Goal: Check status: Check status

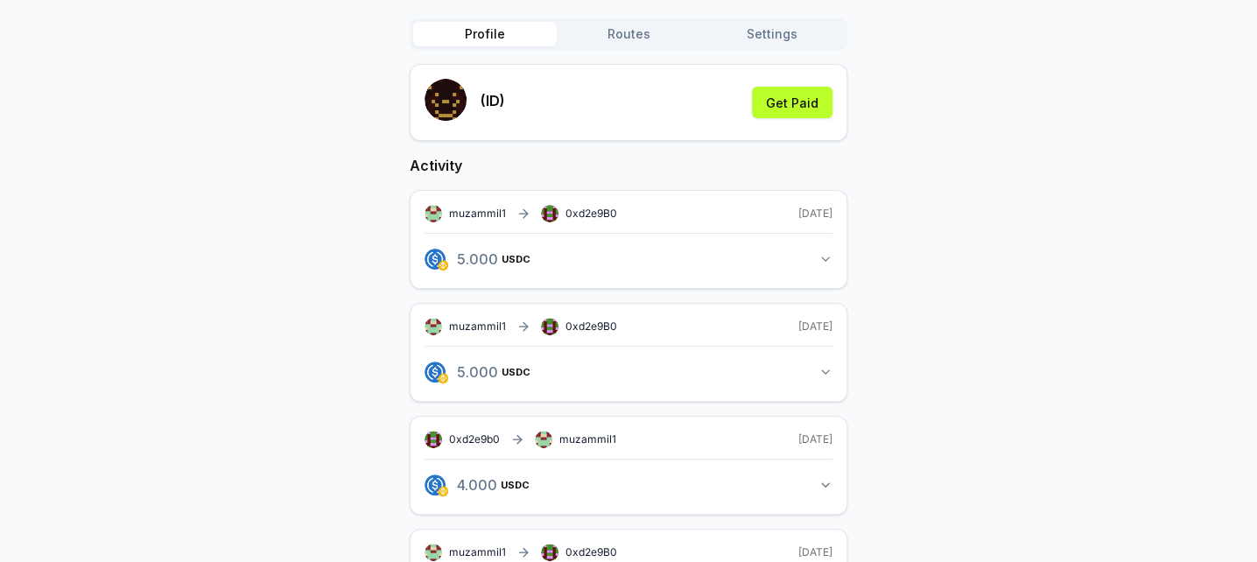
scroll to position [88, 0]
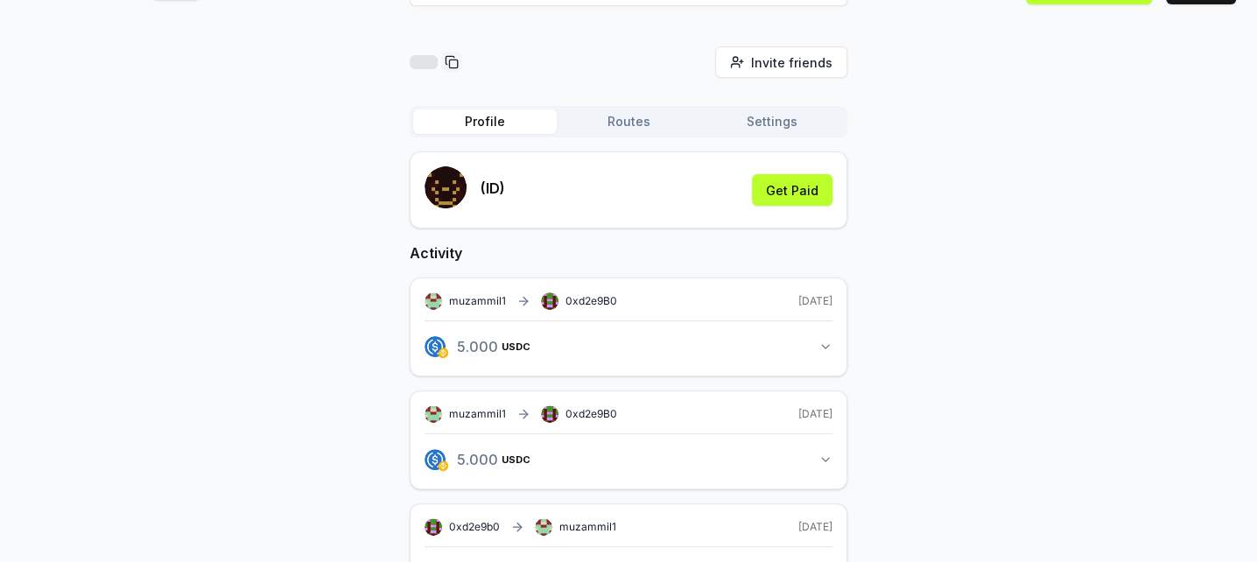
click at [813, 339] on button "5.000 USDC 5 USDC" at bounding box center [628, 347] width 408 height 30
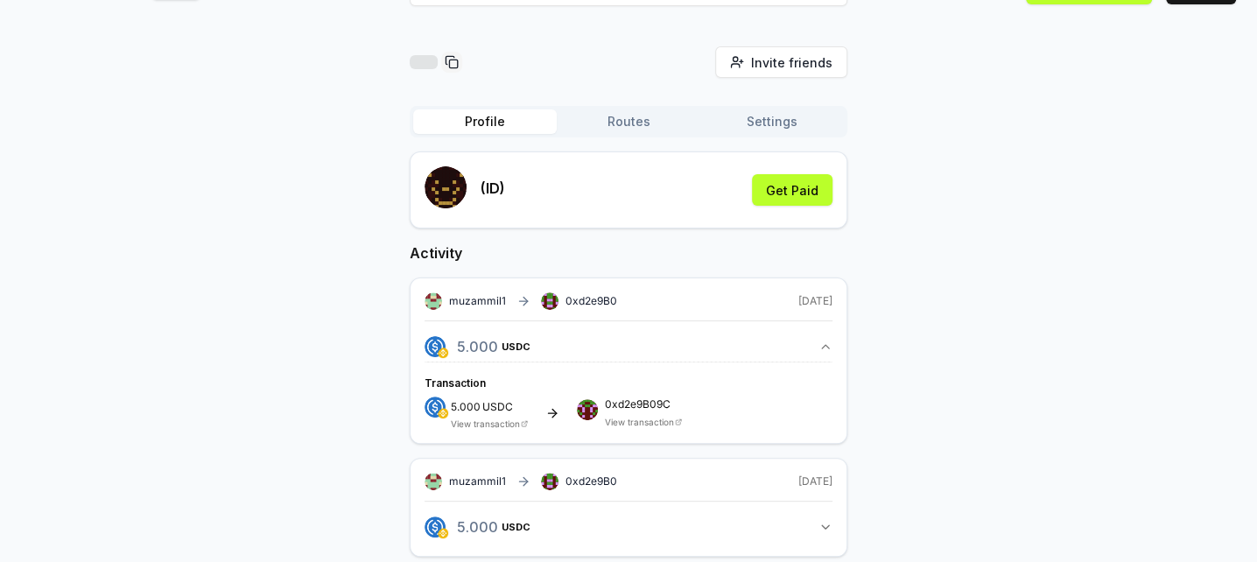
click at [630, 417] on link "View transaction" at bounding box center [639, 422] width 69 height 11
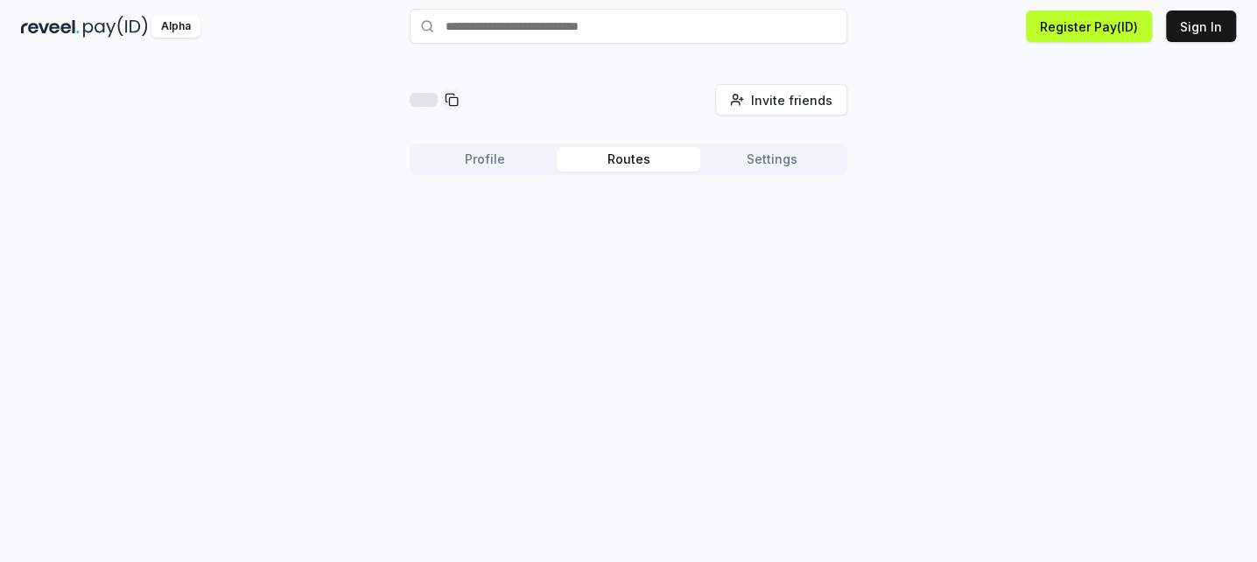
click at [638, 121] on div "Invite friends Invite Profile Routes Settings" at bounding box center [629, 136] width 438 height 105
